Goal: Find specific page/section: Find specific page/section

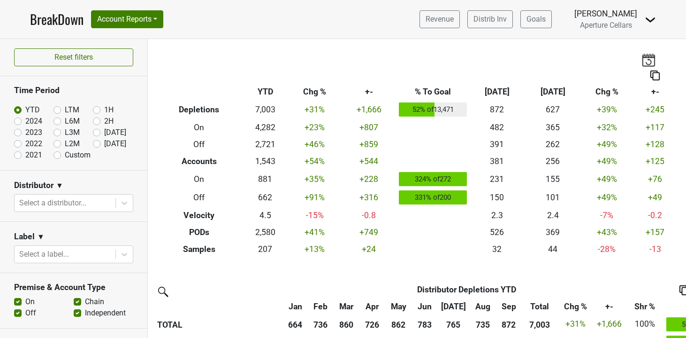
click at [133, 29] on nav "BreakDown Account Reports SuperRanker Map Award Progress Chain Compliance CRM N…" at bounding box center [343, 19] width 641 height 38
click at [137, 20] on button "Account Reports" at bounding box center [127, 19] width 72 height 18
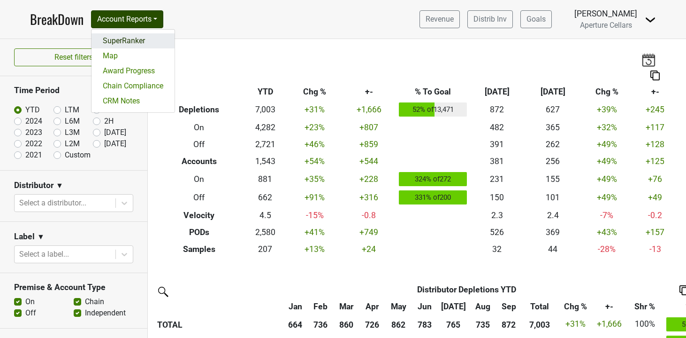
click at [138, 41] on link "SuperRanker" at bounding box center [133, 40] width 83 height 15
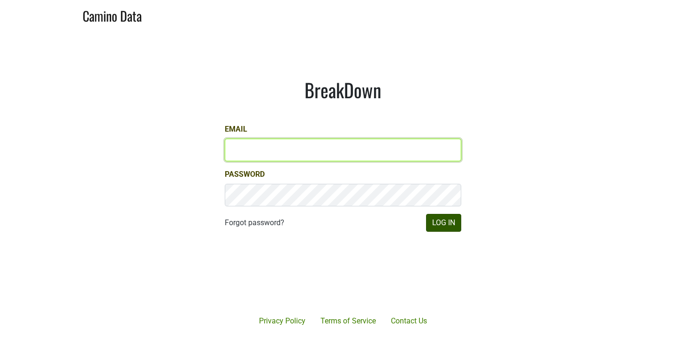
type input "ssaltz@aperture-cellars.com"
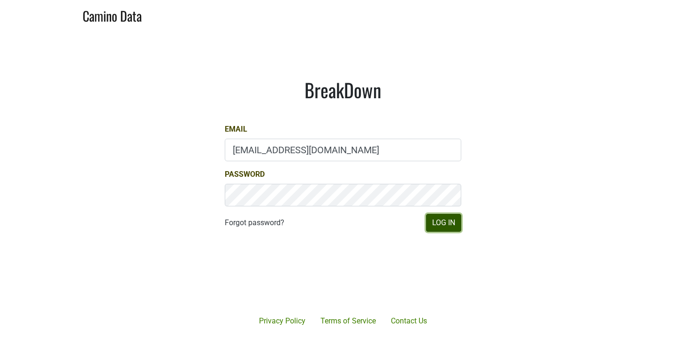
click at [442, 219] on button "Log In" at bounding box center [443, 223] width 35 height 18
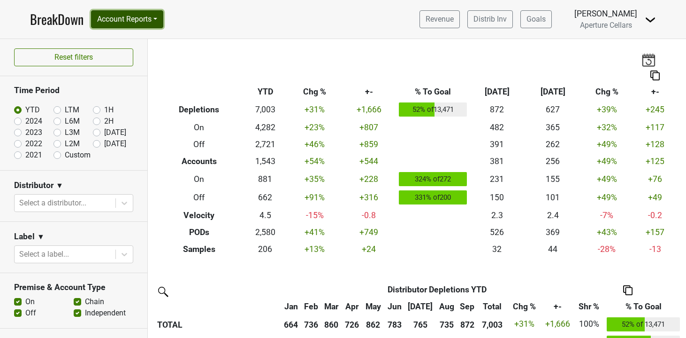
click at [143, 18] on button "Account Reports" at bounding box center [127, 19] width 72 height 18
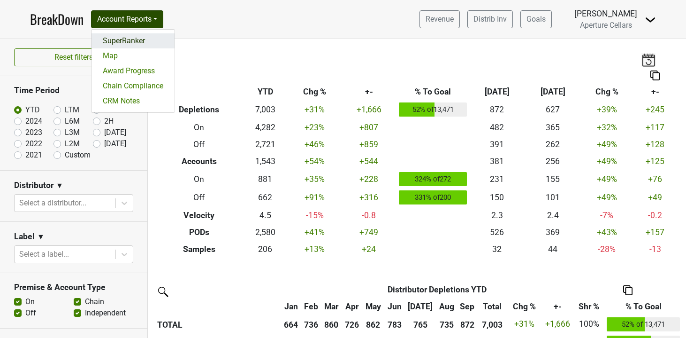
click at [143, 43] on link "SuperRanker" at bounding box center [133, 40] width 83 height 15
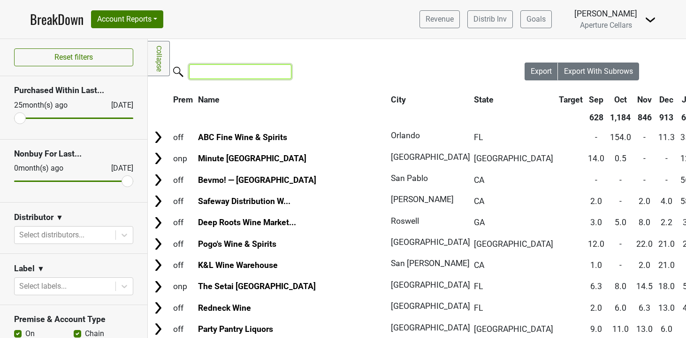
click at [208, 73] on input "search" at bounding box center [240, 71] width 102 height 15
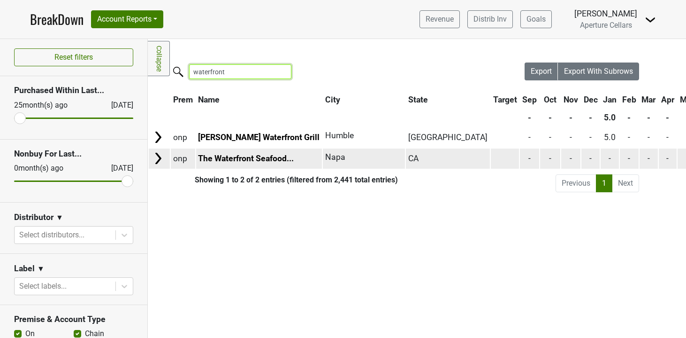
type input "waterfront"
click at [161, 154] on img at bounding box center [158, 158] width 14 height 14
